Goal: Register for event/course

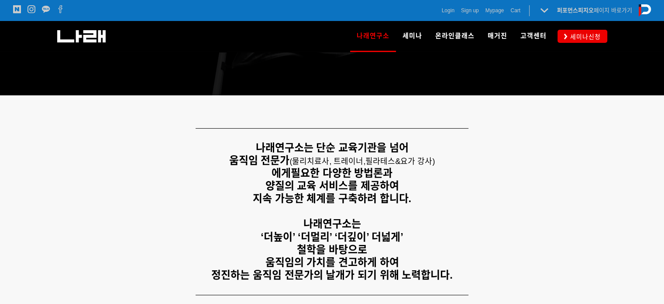
scroll to position [131, 0]
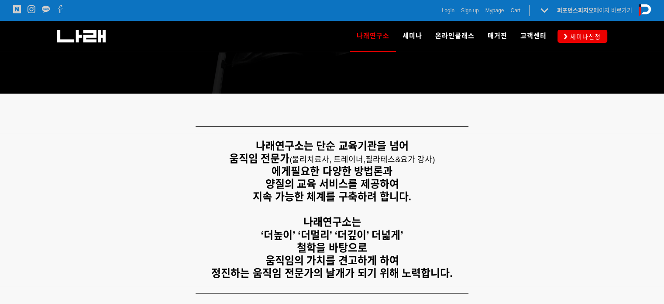
drag, startPoint x: 146, startPoint y: 173, endPoint x: 149, endPoint y: 169, distance: 5.1
click at [146, 173] on p "움직임 전문가 ( 물리치료사, 트레이너, 필라테스&요가 강사) 에게 필요한 다양한 방법론과" at bounding box center [332, 164] width 546 height 25
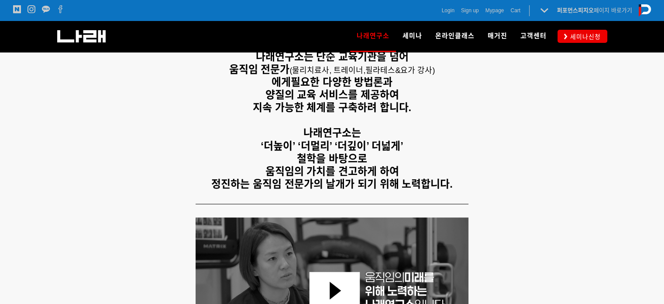
scroll to position [87, 0]
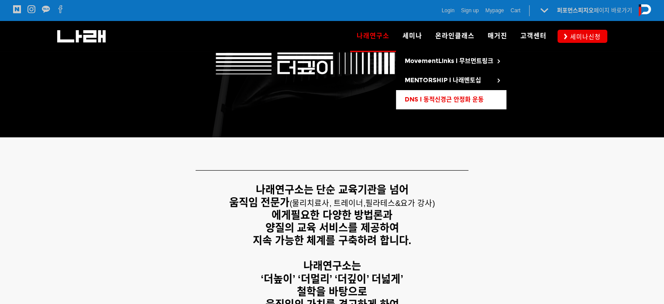
click at [434, 94] on link "DNS l 동적신경근 안정화 운동" at bounding box center [451, 99] width 111 height 19
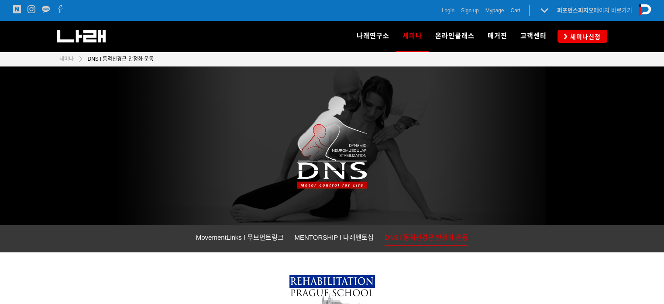
click at [419, 146] on img at bounding box center [332, 145] width 429 height 159
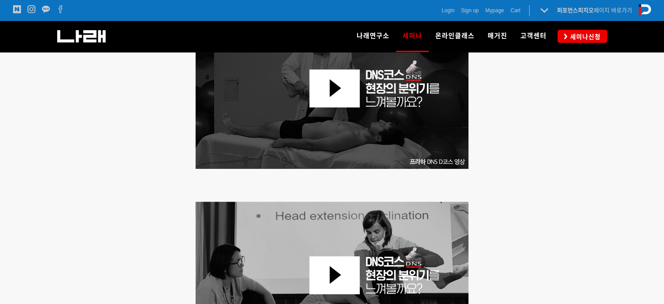
scroll to position [524, 0]
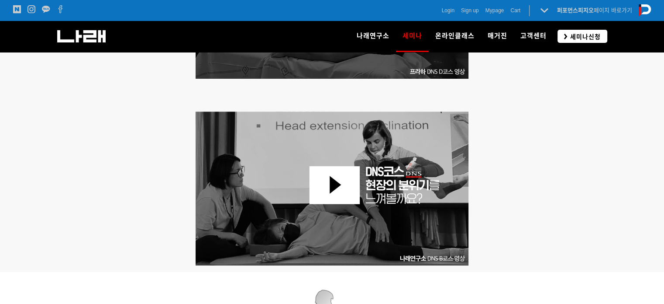
click at [578, 39] on span "세미나신청" at bounding box center [584, 36] width 33 height 9
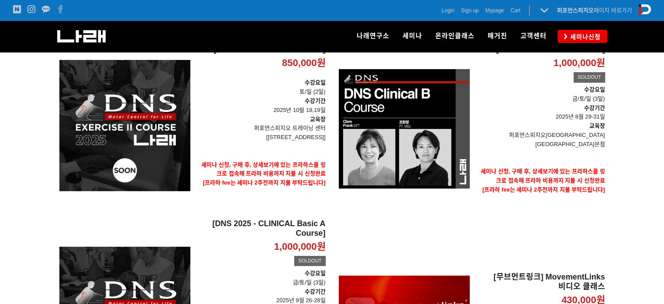
scroll to position [131, 0]
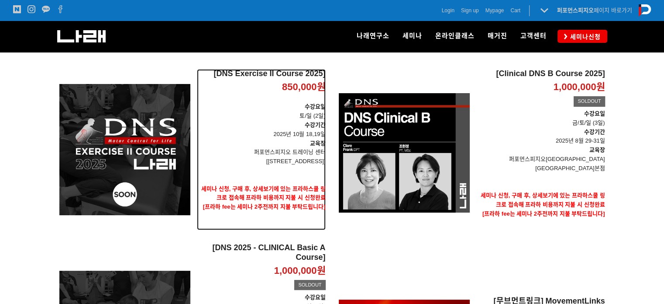
click at [277, 71] on h2 "[DNS Exercise II Course 2025]" at bounding box center [261, 74] width 129 height 10
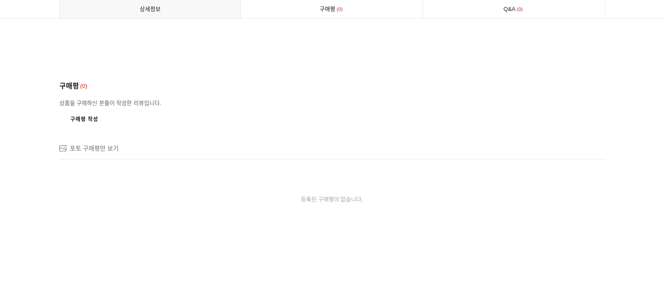
scroll to position [5592, 0]
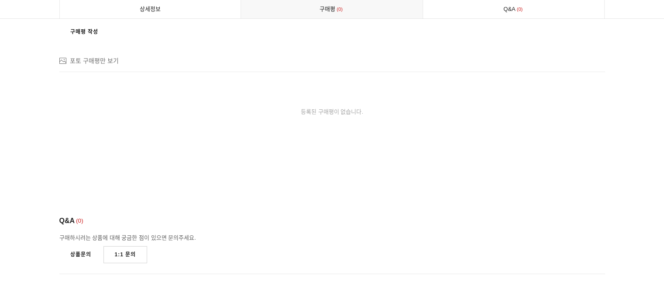
drag, startPoint x: 318, startPoint y: 122, endPoint x: 332, endPoint y: 106, distance: 21.4
click at [318, 119] on div "등록된 구매평이 없습니다." at bounding box center [332, 112] width 546 height 80
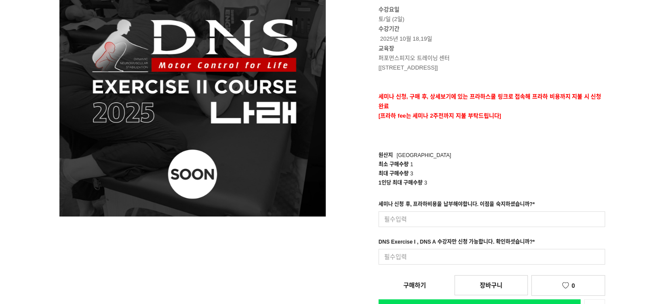
scroll to position [175, 0]
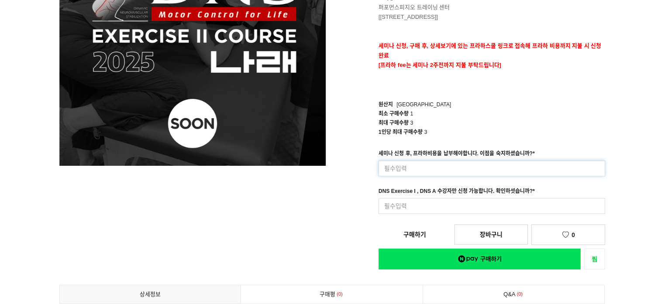
click at [436, 169] on input at bounding box center [492, 168] width 227 height 16
click at [344, 194] on div "[DNS Exercise II Course 2025] 850,000원 수강요일 토/일 (2일) 수강기간 2025년 10월 18,19일 교육장 …" at bounding box center [472, 84] width 266 height 370
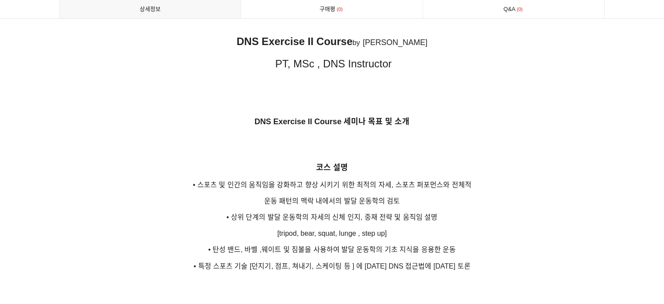
scroll to position [1267, 0]
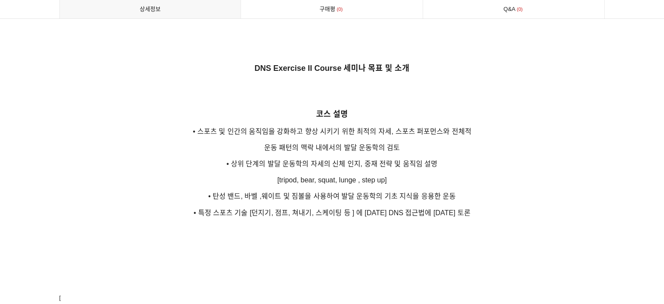
drag, startPoint x: 474, startPoint y: 157, endPoint x: 491, endPoint y: 153, distance: 17.0
click at [475, 158] on p "• 상위 단계의 발달 운동학의 자세의 신체 인지, 중재 전략 및 움직임 설명" at bounding box center [332, 164] width 546 height 12
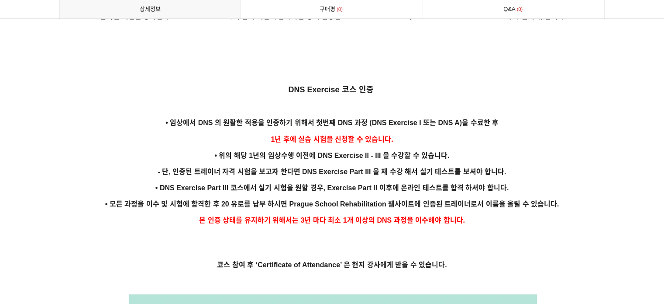
scroll to position [1747, 0]
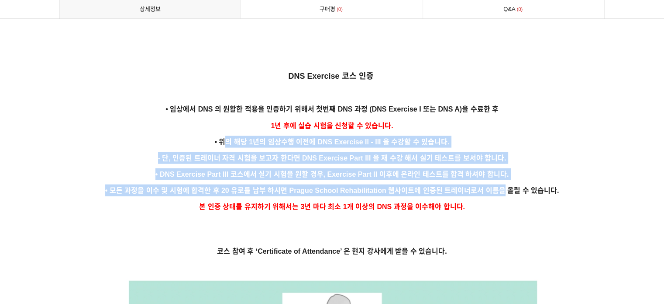
drag, startPoint x: 222, startPoint y: 129, endPoint x: 504, endPoint y: 180, distance: 286.5
click at [504, 187] on span "• 모든 과정을 이수 및 시험에 합격한 후 20 유로를 납부 하시면 Prague School Rehabilitation 웹사이트에 인증된 트레…" at bounding box center [332, 190] width 454 height 7
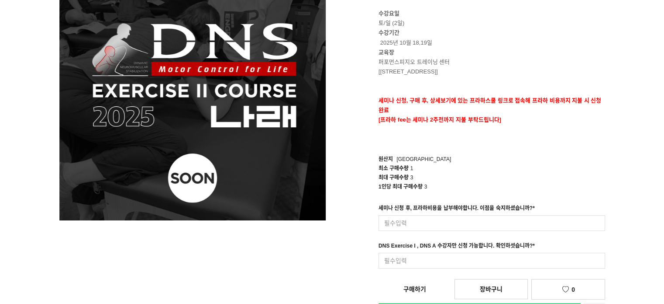
scroll to position [175, 0]
